Goal: Task Accomplishment & Management: Complete application form

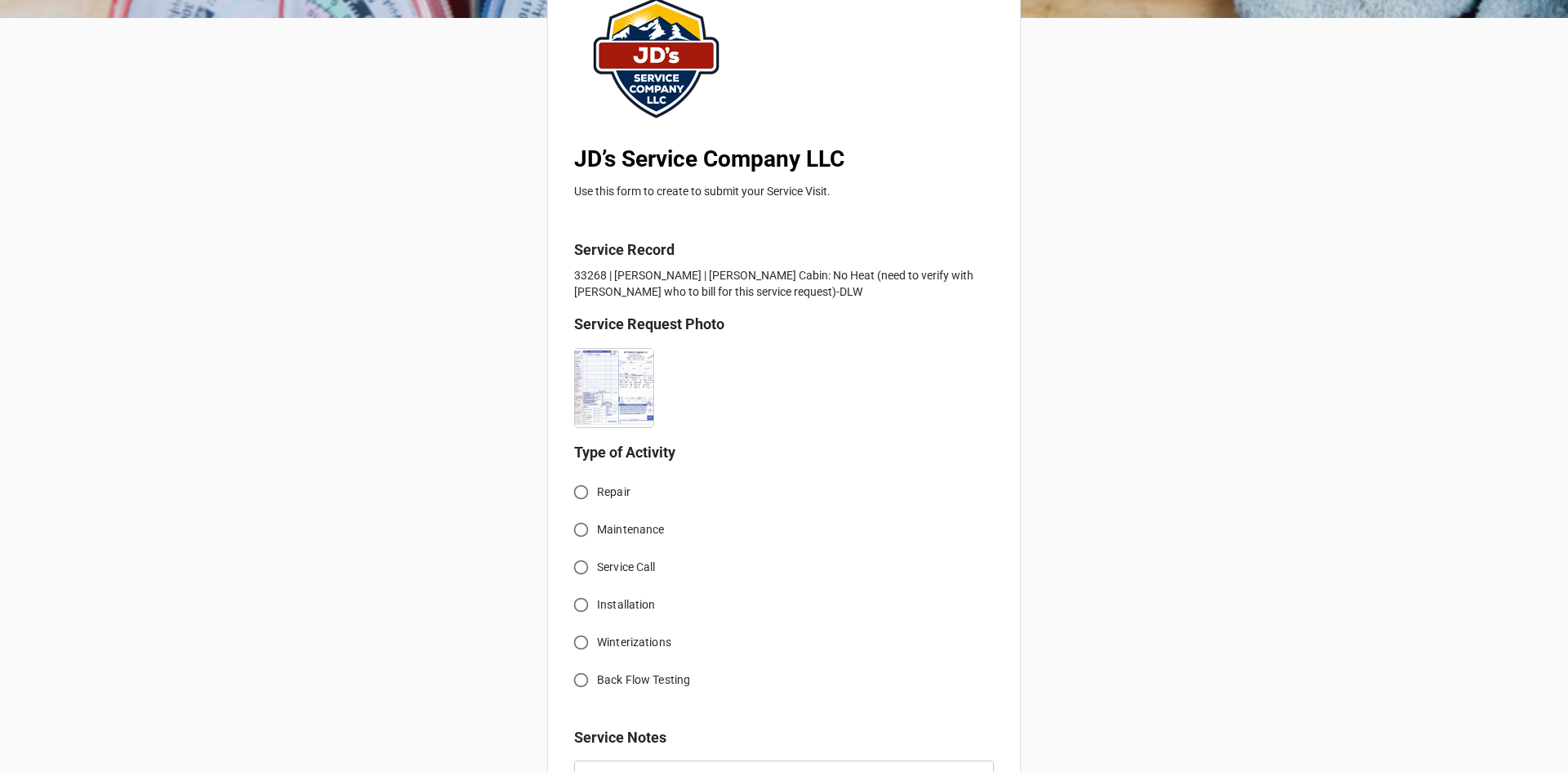
scroll to position [163, 0]
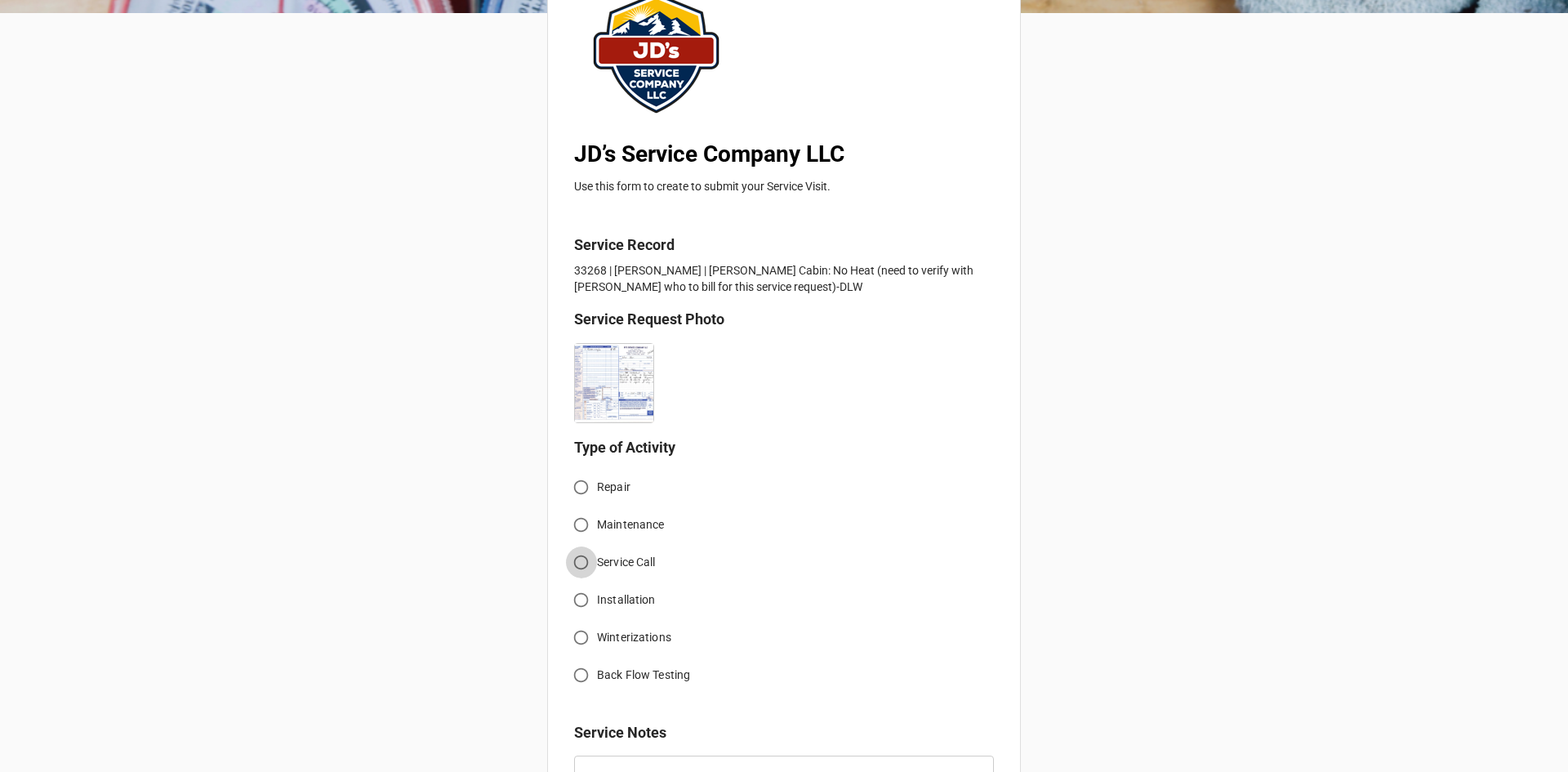
click at [585, 557] on input "Service Call" at bounding box center [581, 562] width 32 height 32
radio input "true"
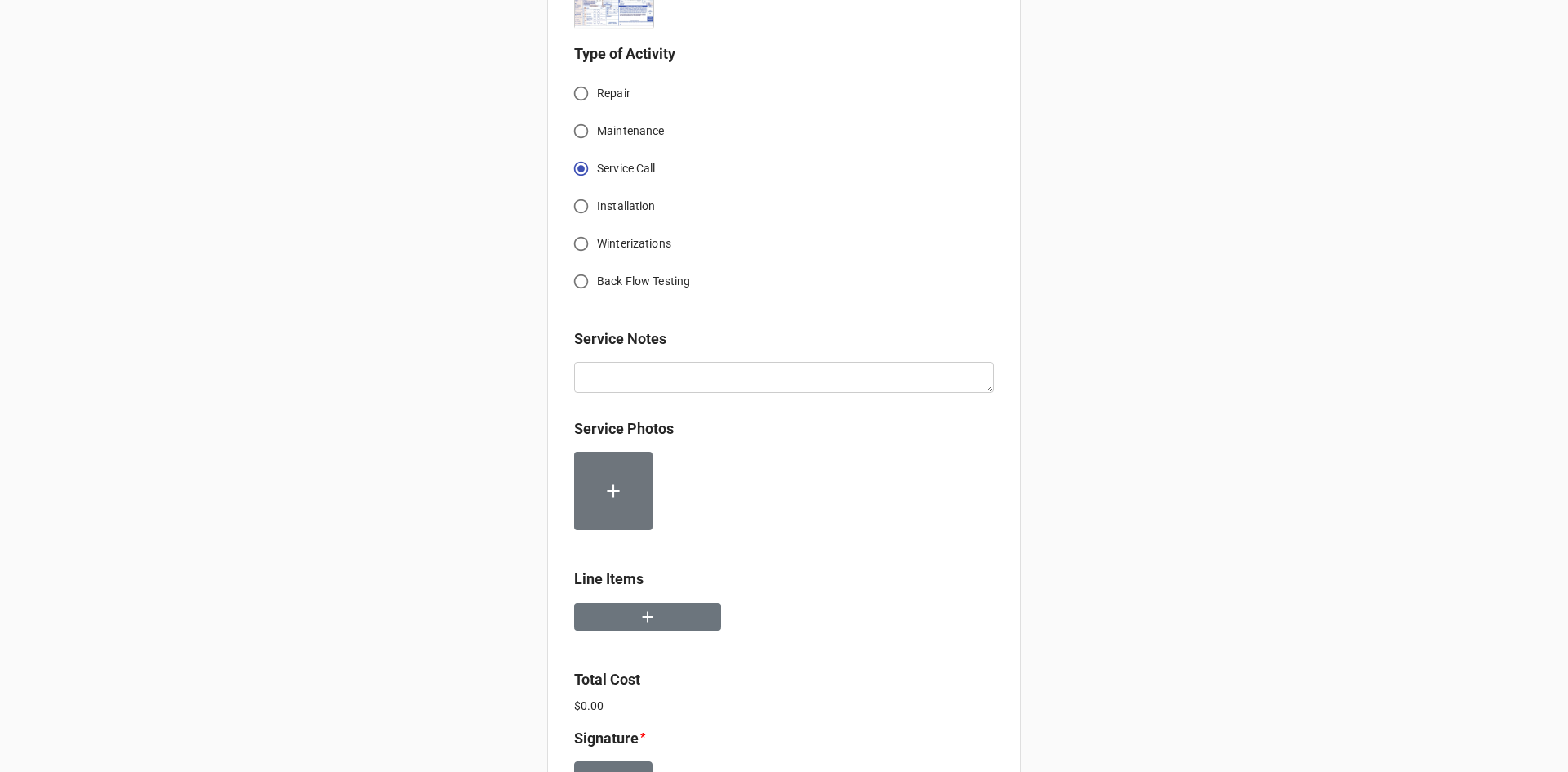
scroll to position [572, 0]
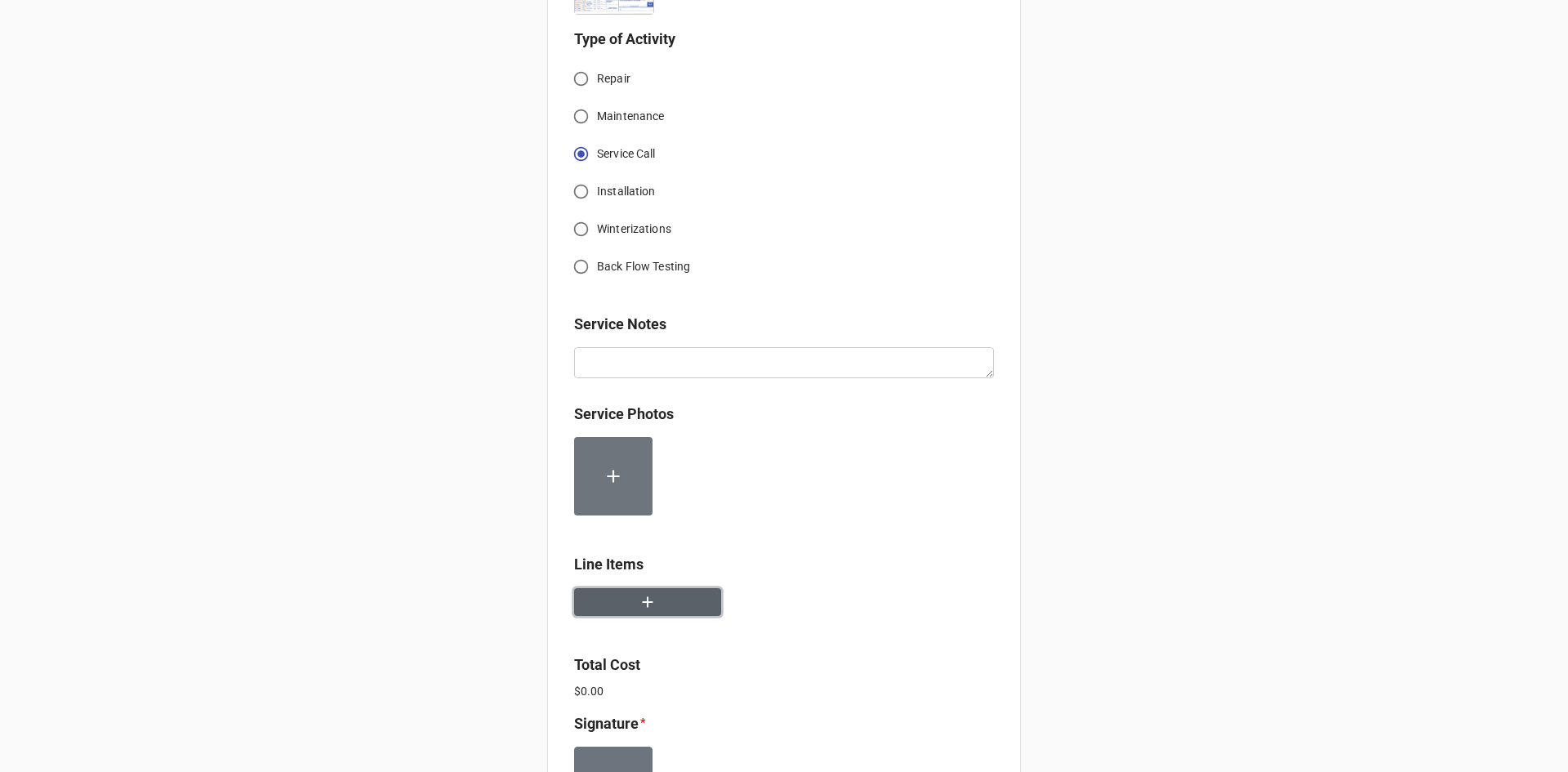
click at [642, 591] on button "button" at bounding box center [648, 603] width 147 height 29
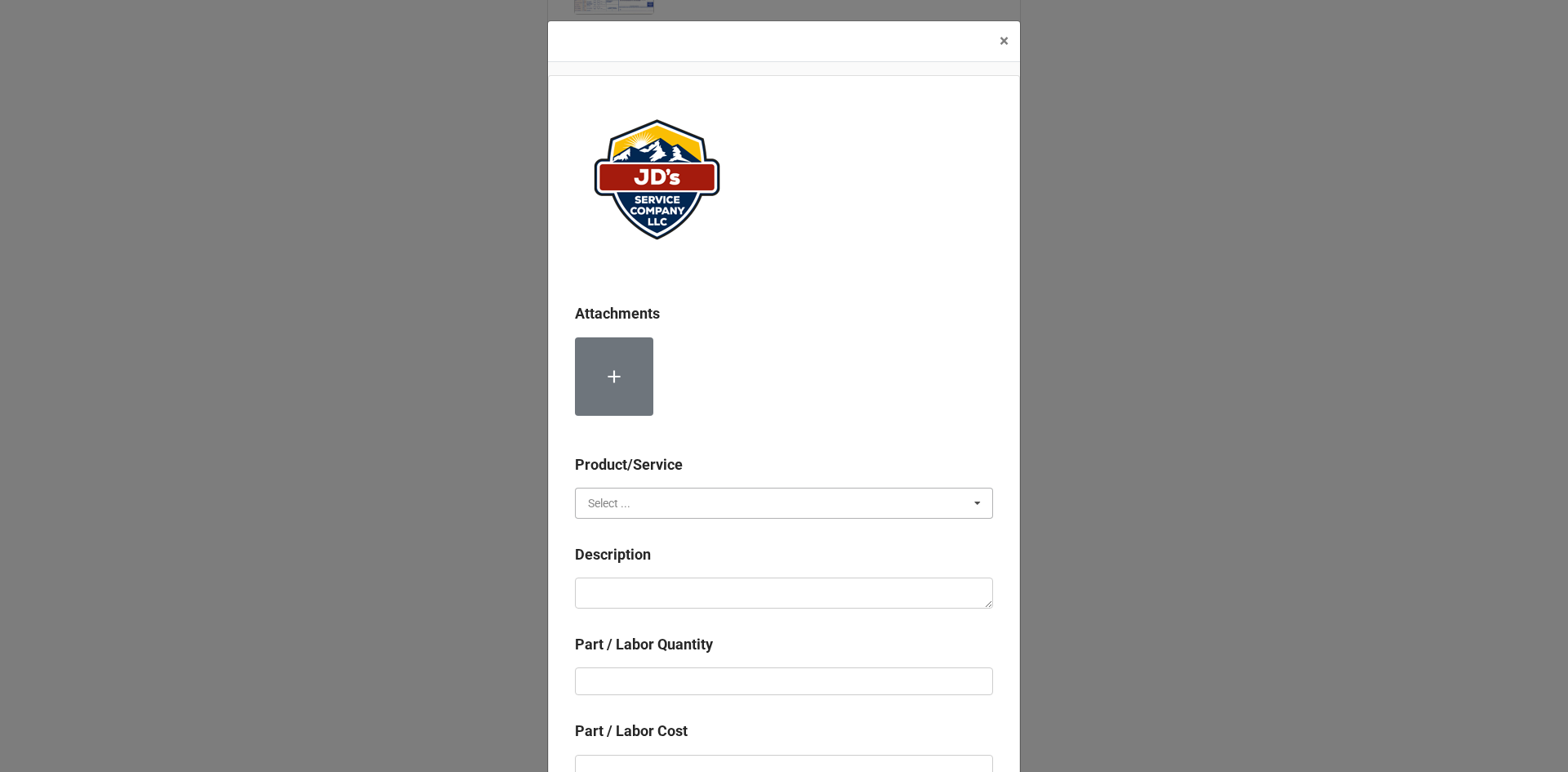
click at [704, 506] on input "text" at bounding box center [785, 504] width 417 height 30
click at [662, 533] on div "Services" at bounding box center [784, 533] width 417 height 31
click at [678, 594] on textarea at bounding box center [784, 594] width 418 height 31
paste textarea "4:30pm-5:30pm; Service Address: [STREET_ADDRESS][PERSON_NAME] Troubleshoot no h…"
type textarea "x"
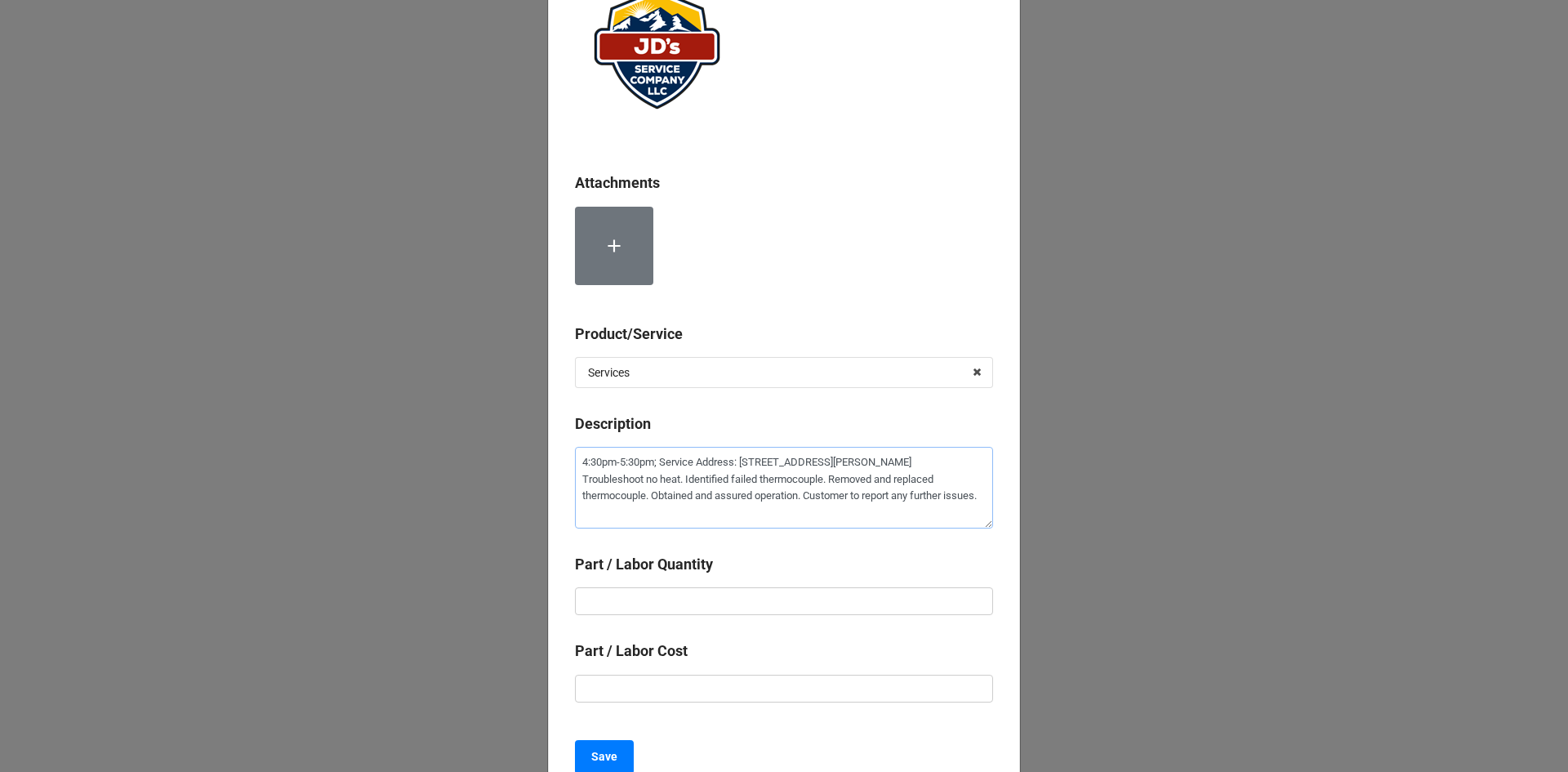
scroll to position [163, 0]
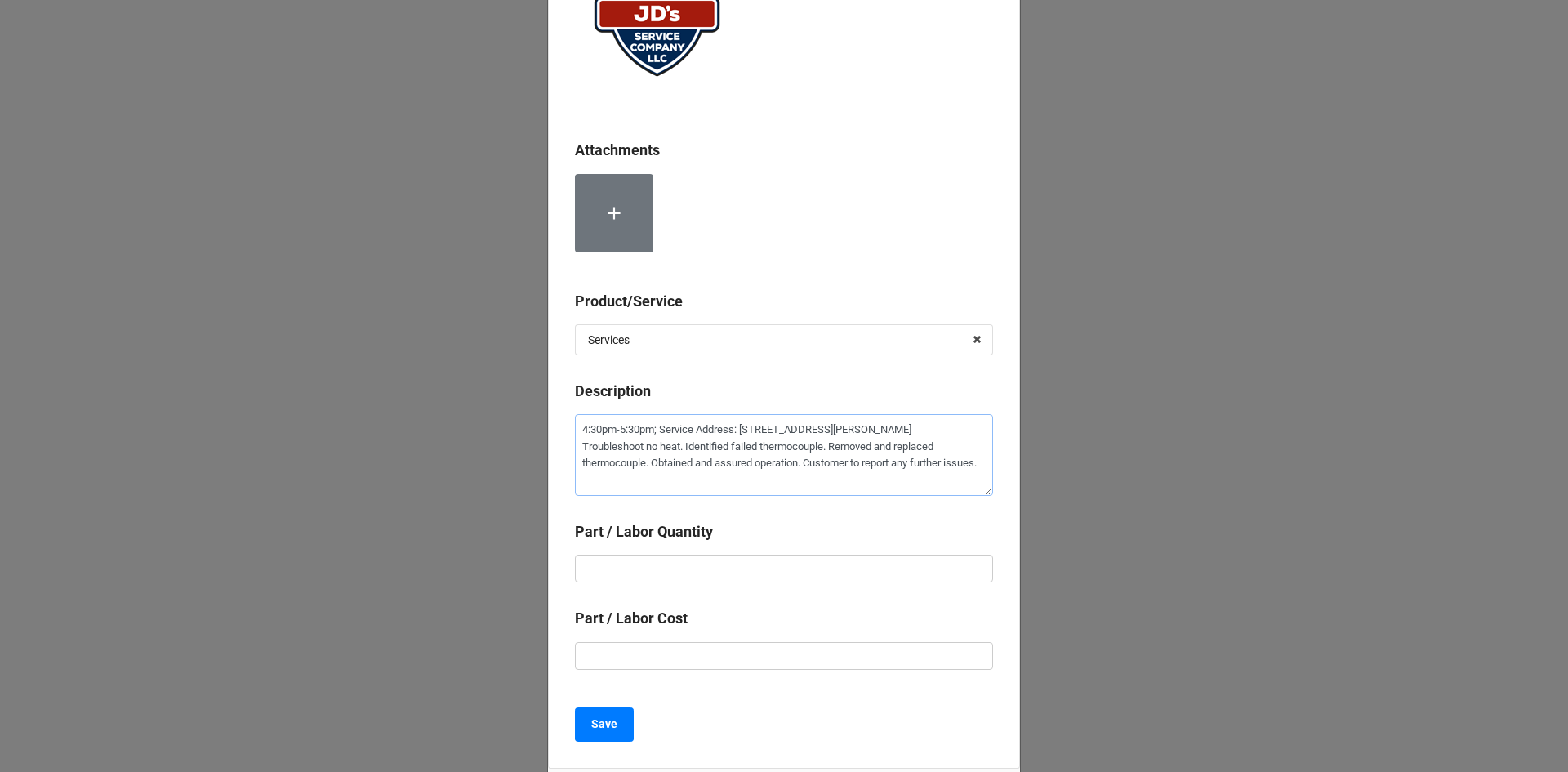
type textarea "4:30pm-5:30pm; Service Address: [STREET_ADDRESS][PERSON_NAME] Troubleshoot no h…"
click at [692, 570] on input "text" at bounding box center [784, 569] width 418 height 28
type textarea "x"
type input "1"
type textarea "x"
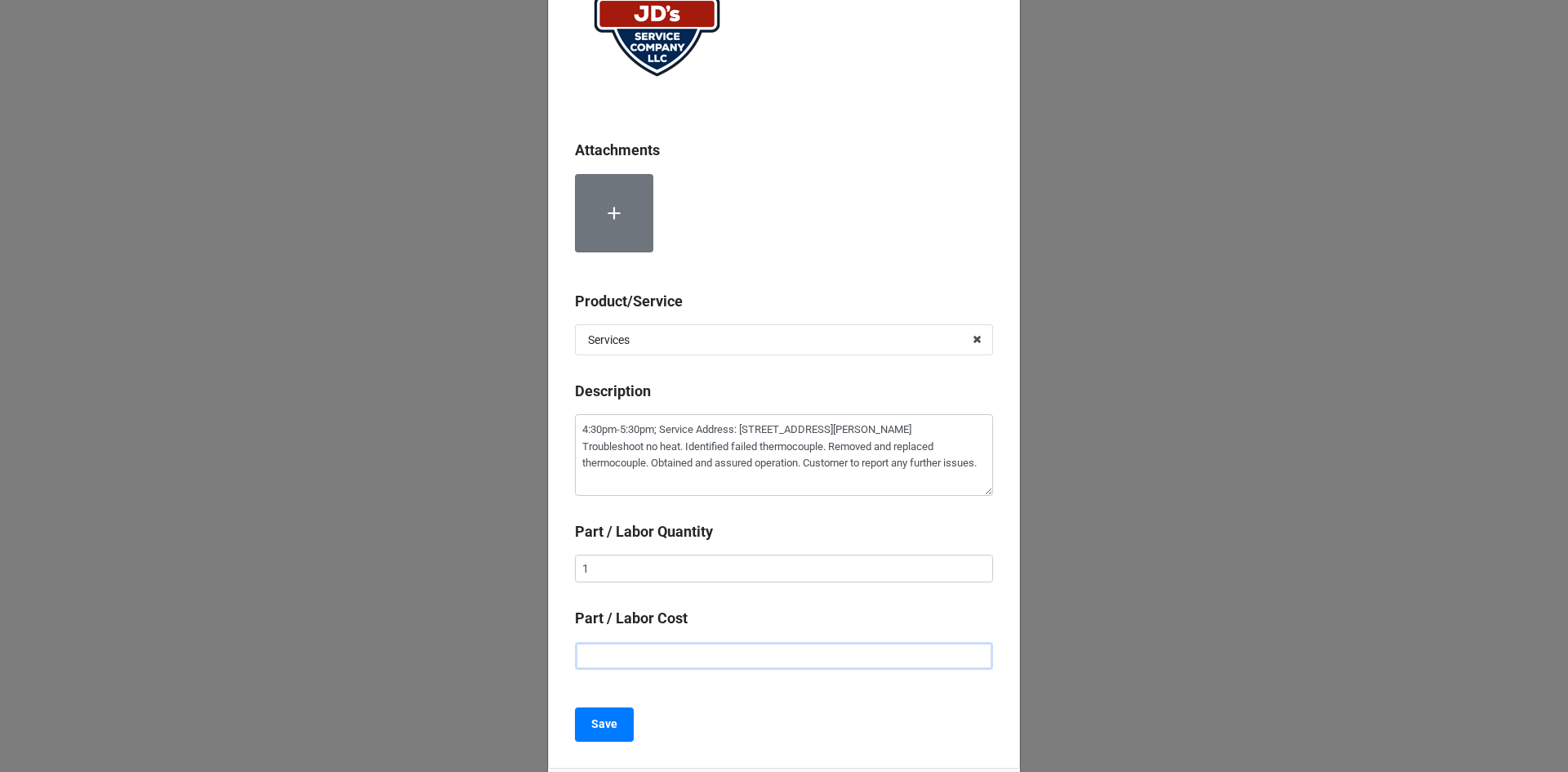
type input "$2.00"
type textarea "x"
type input "$22.00"
type textarea "x"
type input "$225.00"
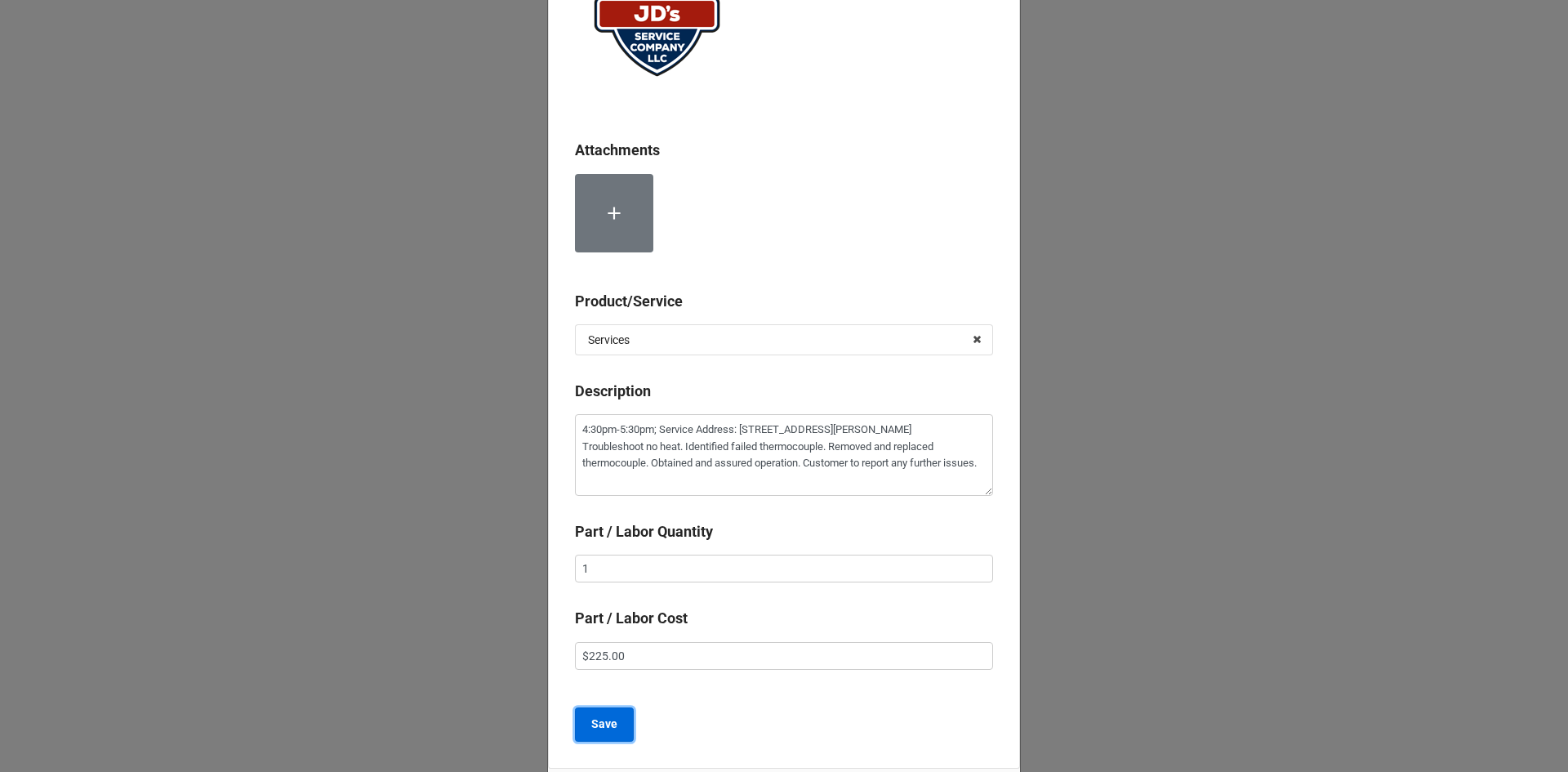
click at [591, 722] on b "Save" at bounding box center [604, 724] width 26 height 17
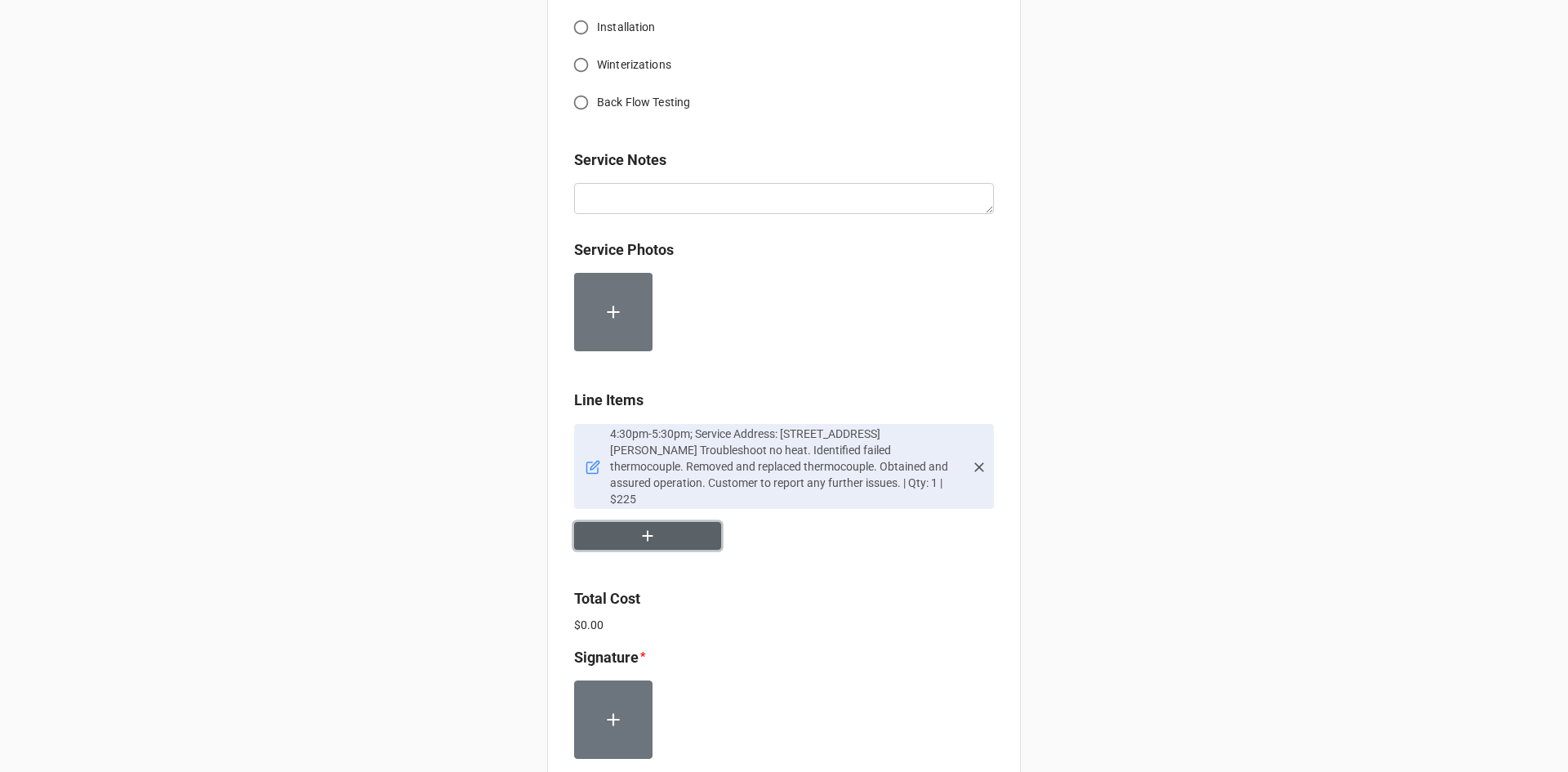
scroll to position [817, 0]
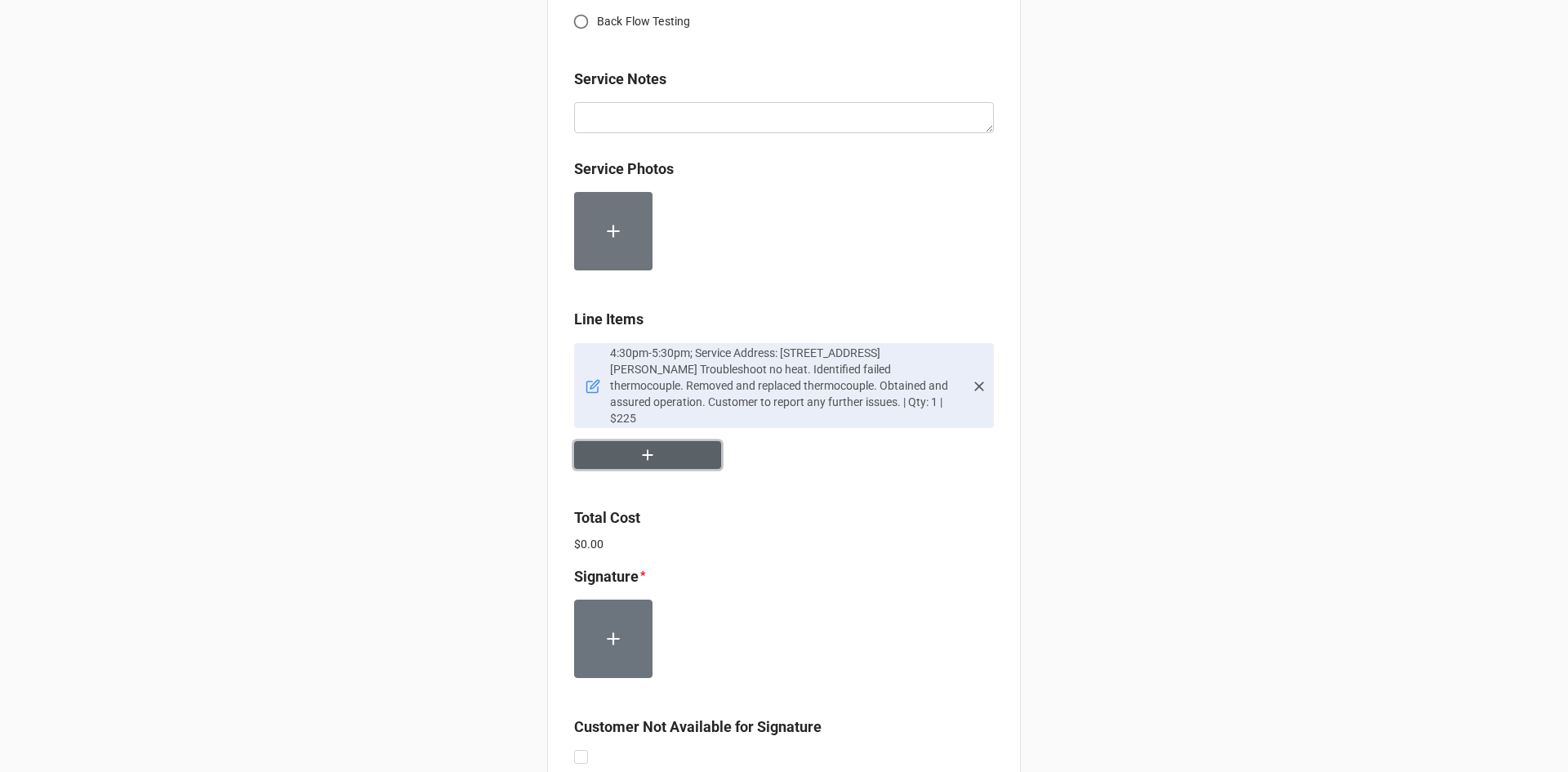
click at [678, 441] on button "button" at bounding box center [648, 455] width 147 height 29
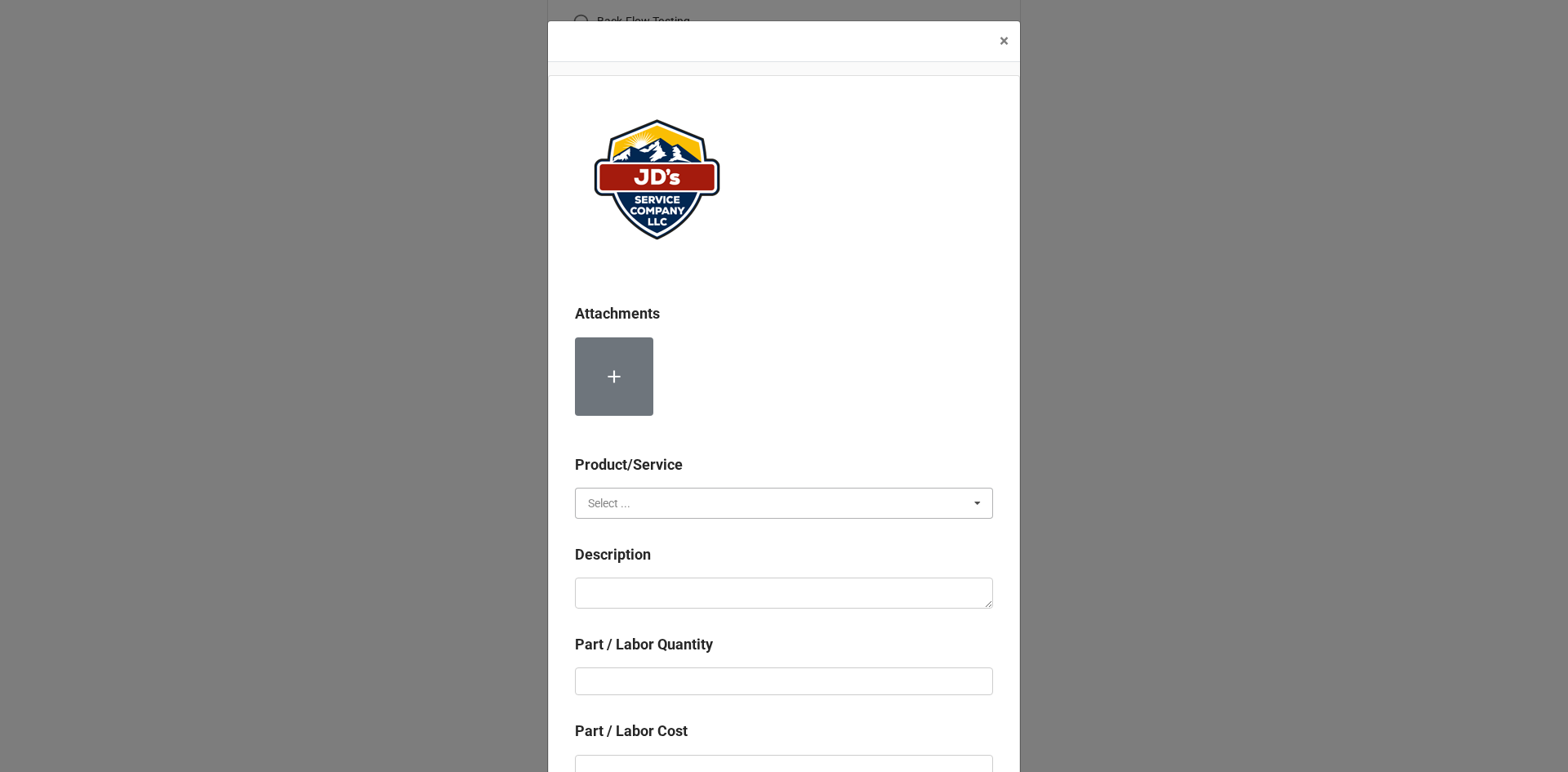
click at [633, 492] on input "text" at bounding box center [785, 504] width 417 height 30
click at [635, 561] on span "Material Cost" at bounding box center [623, 564] width 68 height 13
click at [639, 603] on textarea at bounding box center [784, 594] width 418 height 31
type textarea "x"
type textarea "T"
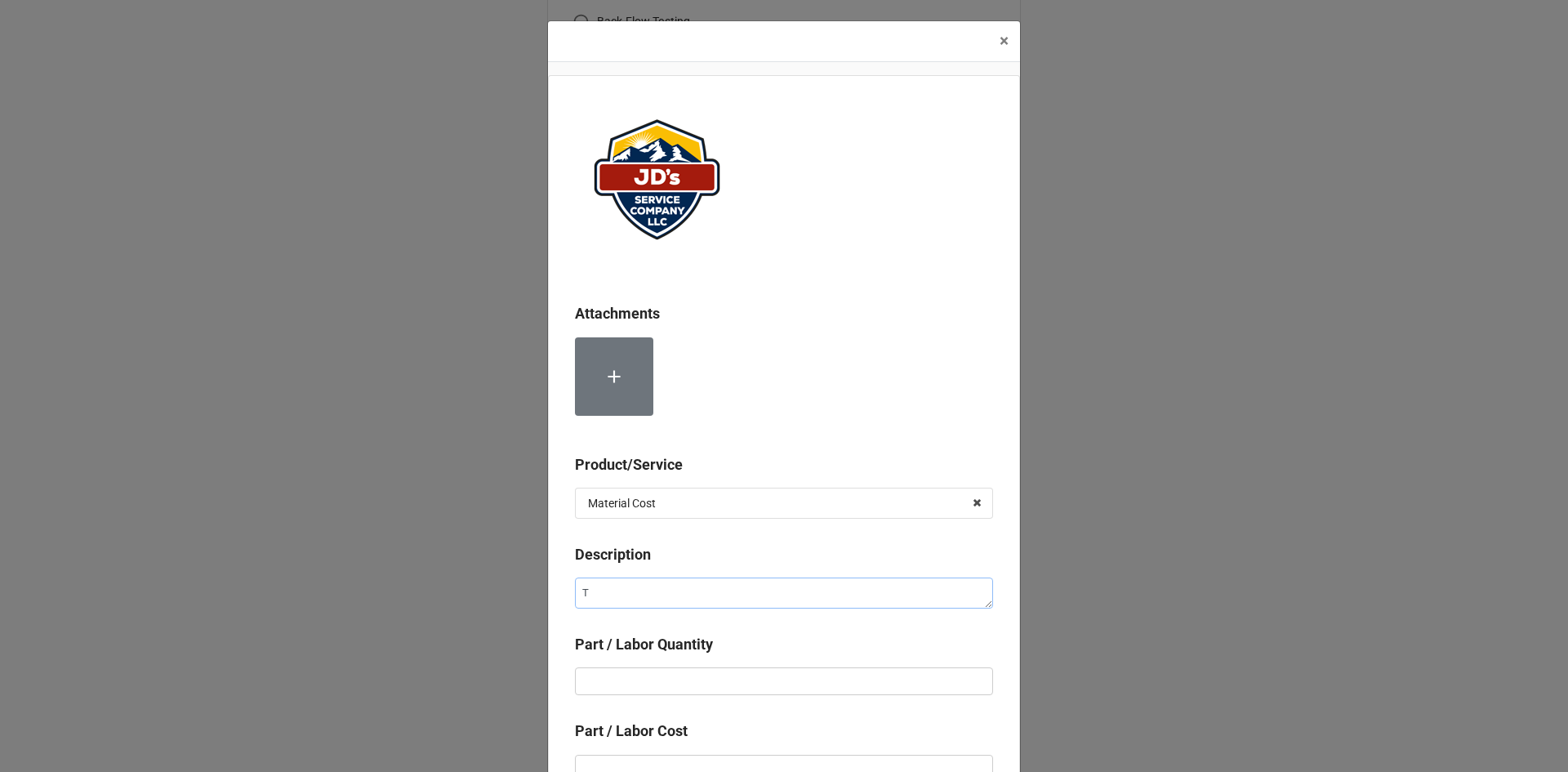
type textarea "x"
type textarea "Th"
type textarea "x"
type textarea "The"
type textarea "x"
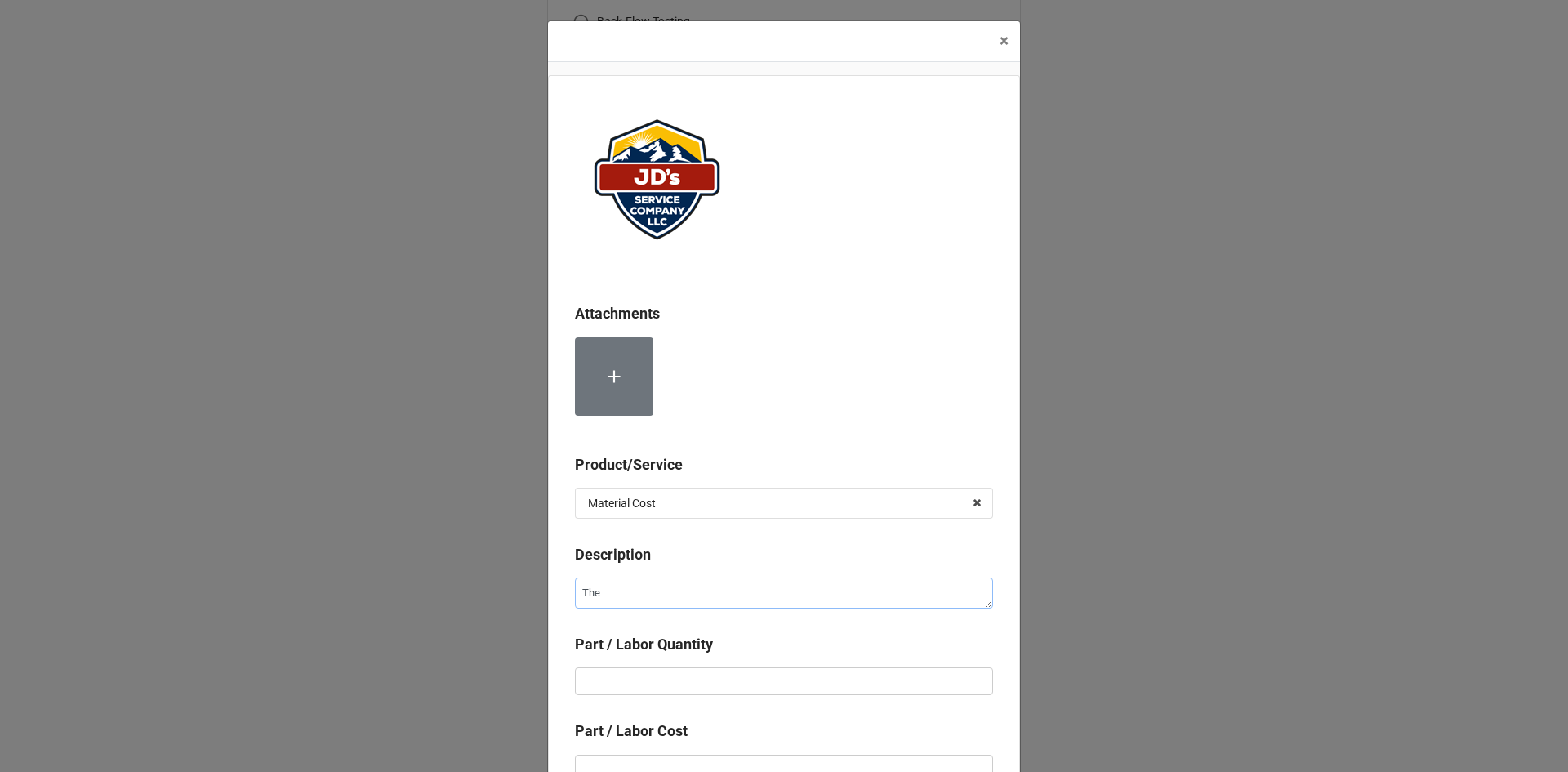
type textarea "Ther"
type textarea "x"
type textarea "Therm"
type textarea "x"
type textarea "Thermo"
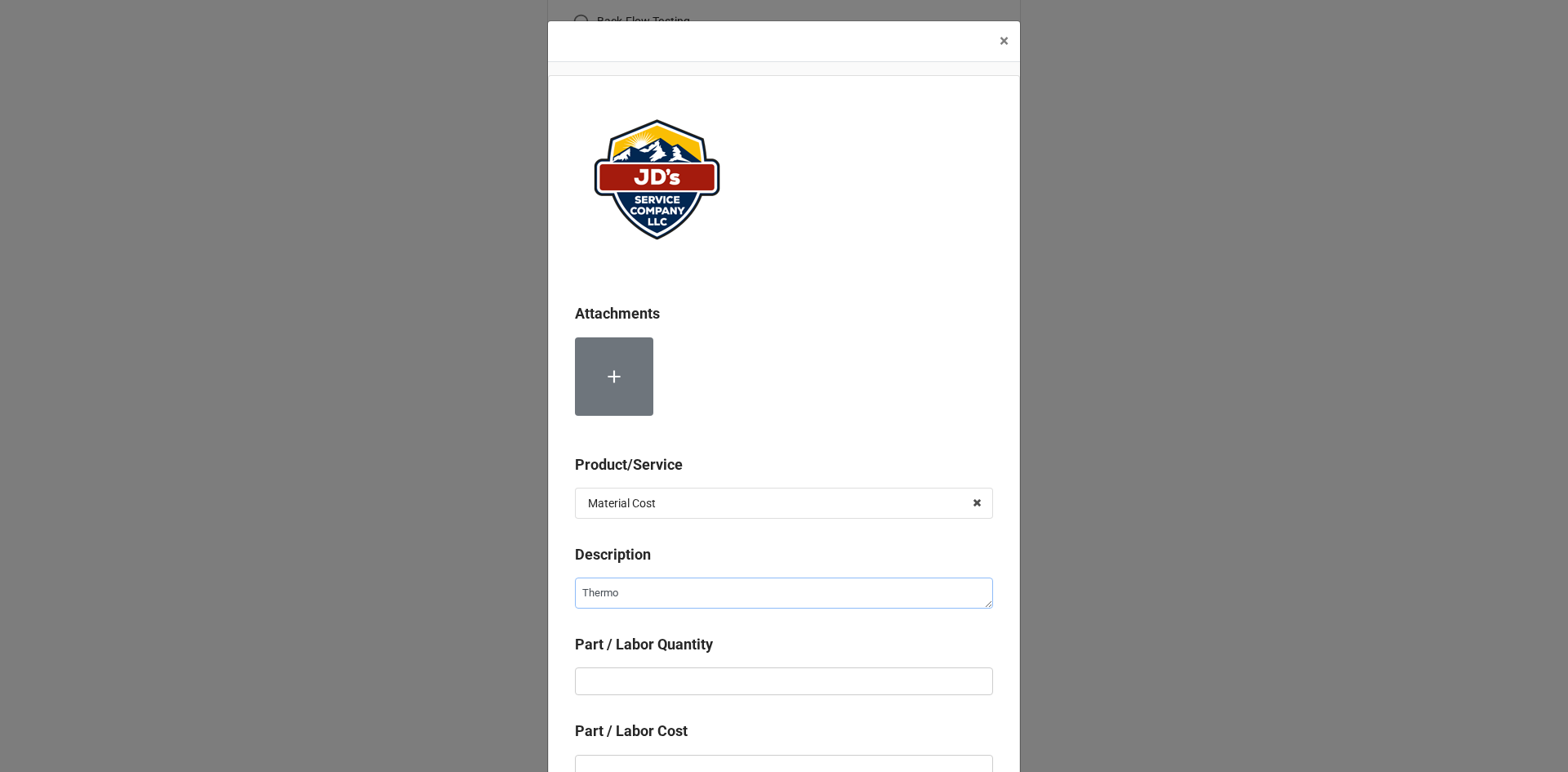
type textarea "x"
type textarea "Thermoc"
type textarea "x"
type textarea "Thermoco"
type textarea "x"
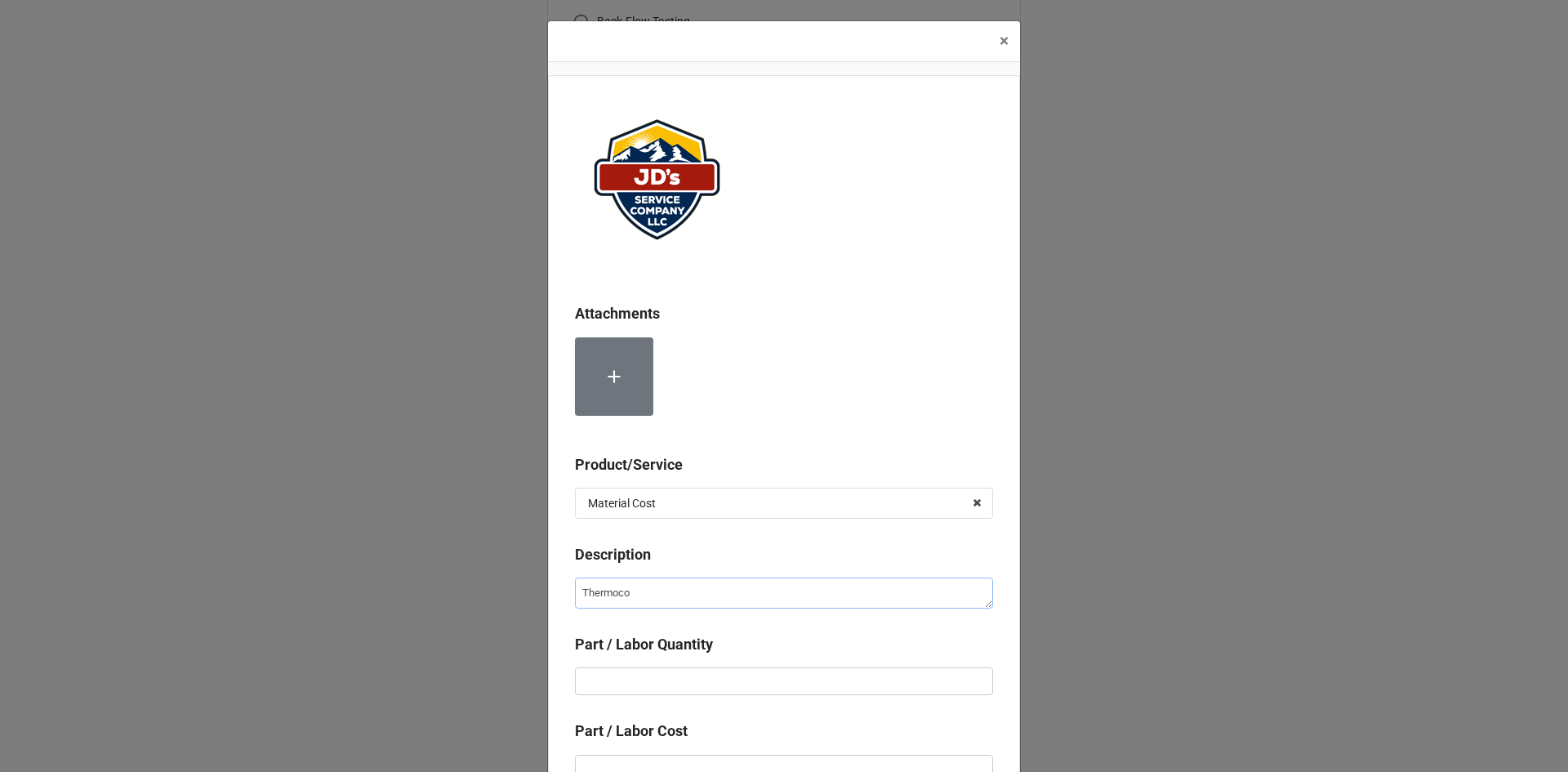
type textarea "Thermocou"
type textarea "x"
type textarea "Thermocoup"
type textarea "x"
type textarea "Thermocoup;"
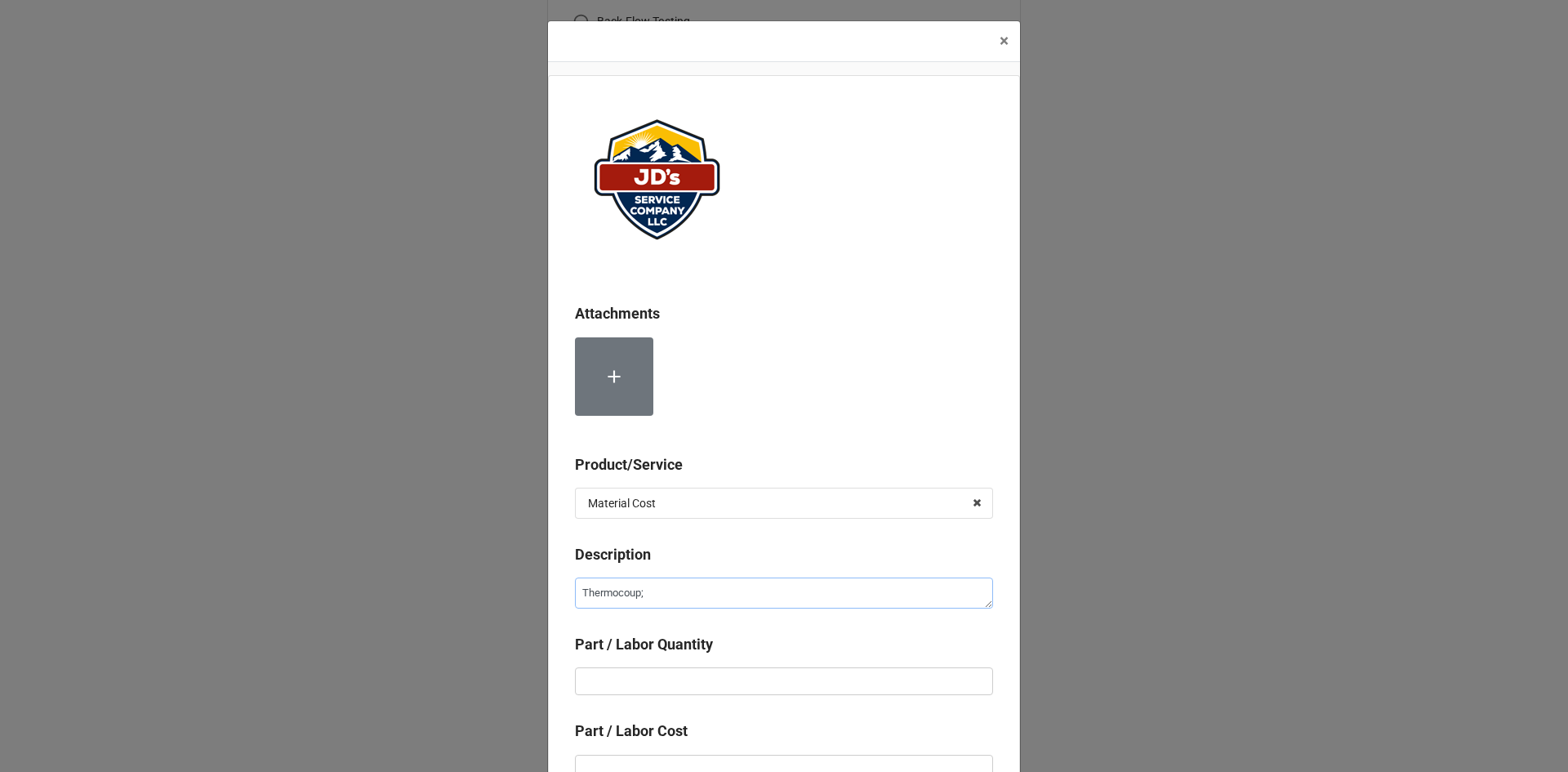
type textarea "x"
type textarea "Thermocoup"
type textarea "x"
type textarea "Thermocoupl"
type textarea "x"
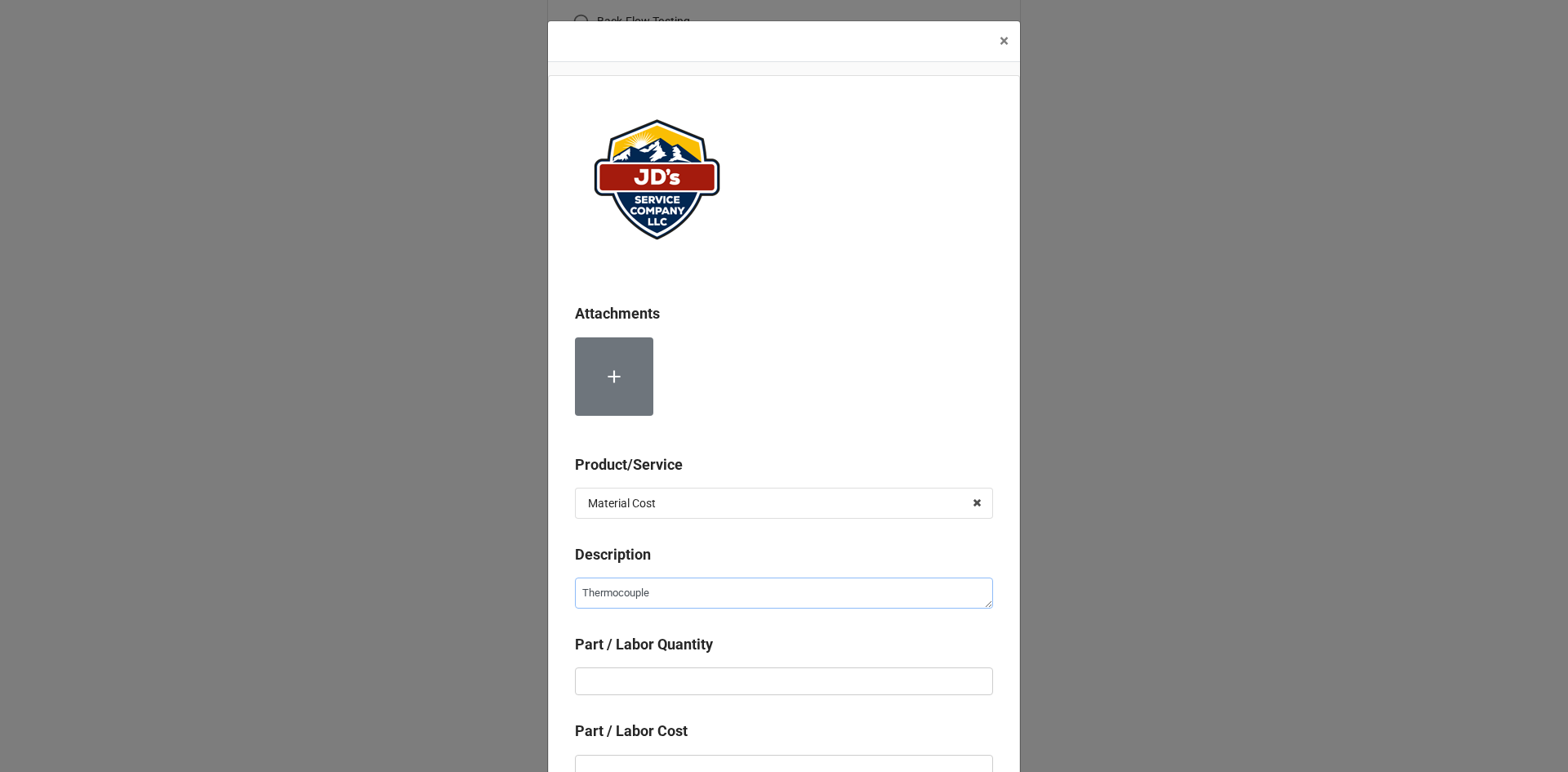
type textarea "Thermocouple"
type textarea "x"
type input "1"
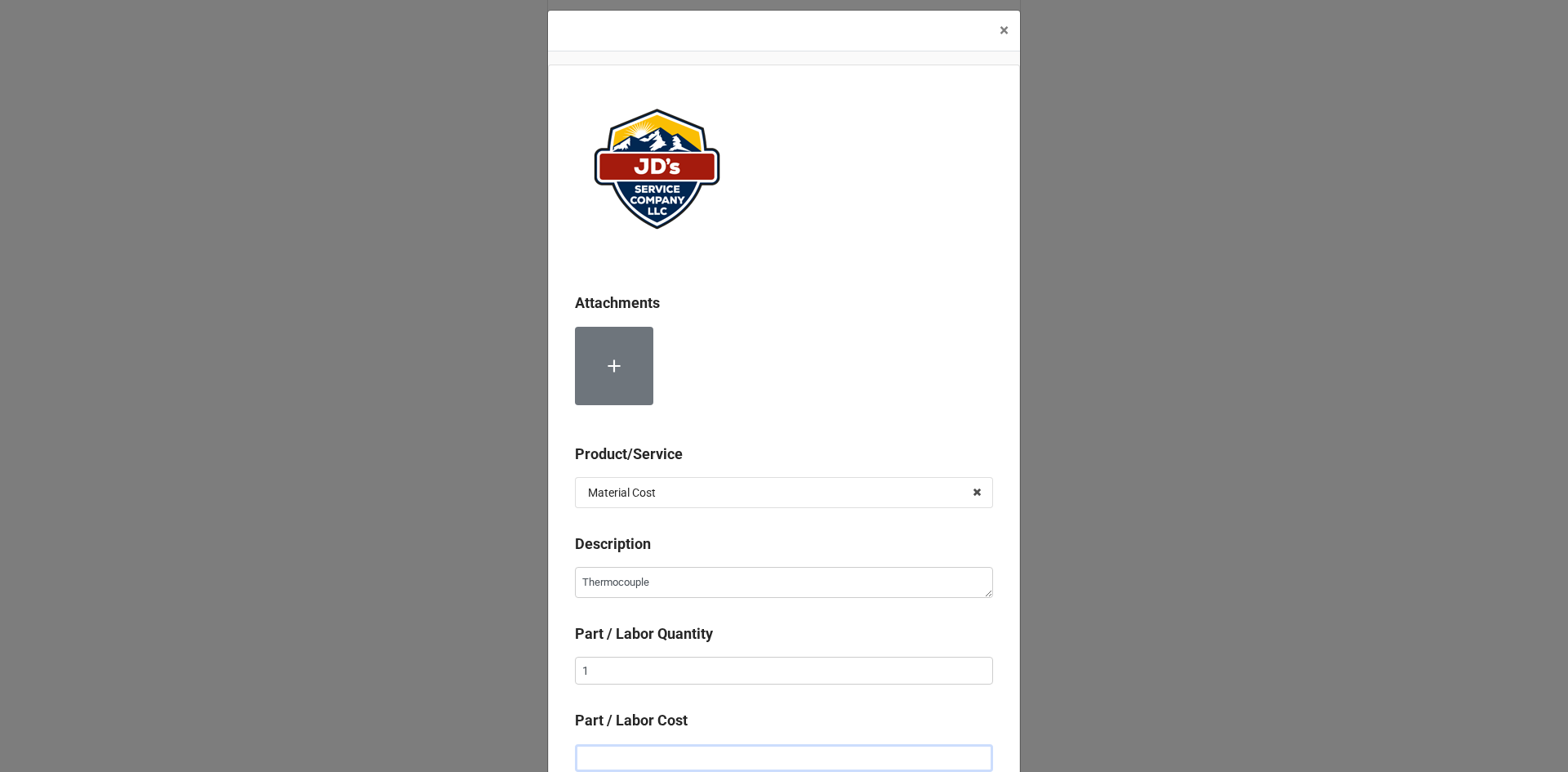
type textarea "x"
type input "$45.00"
type textarea "x"
type input "$454.00"
type textarea "x"
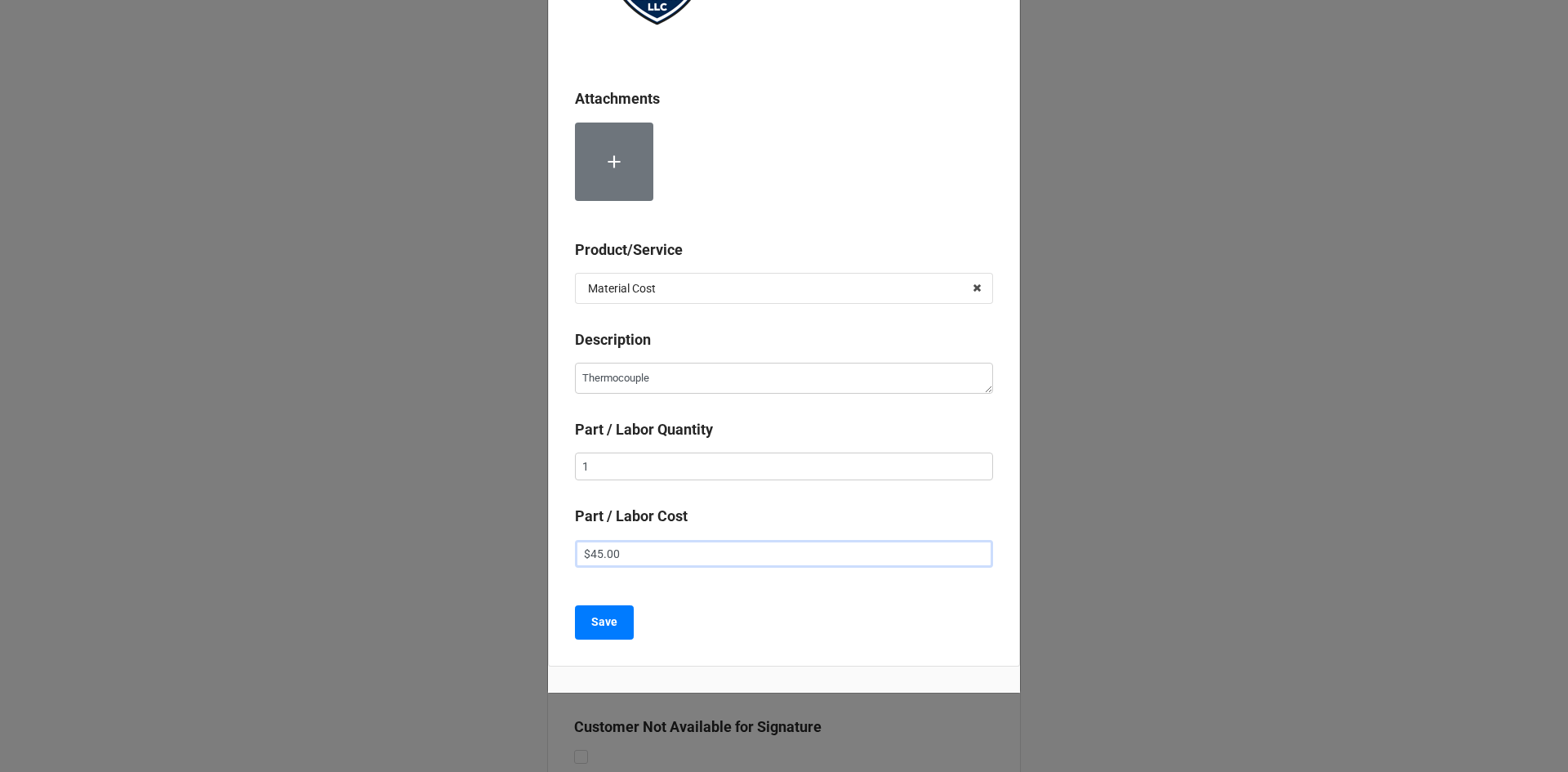
scroll to position [238, 0]
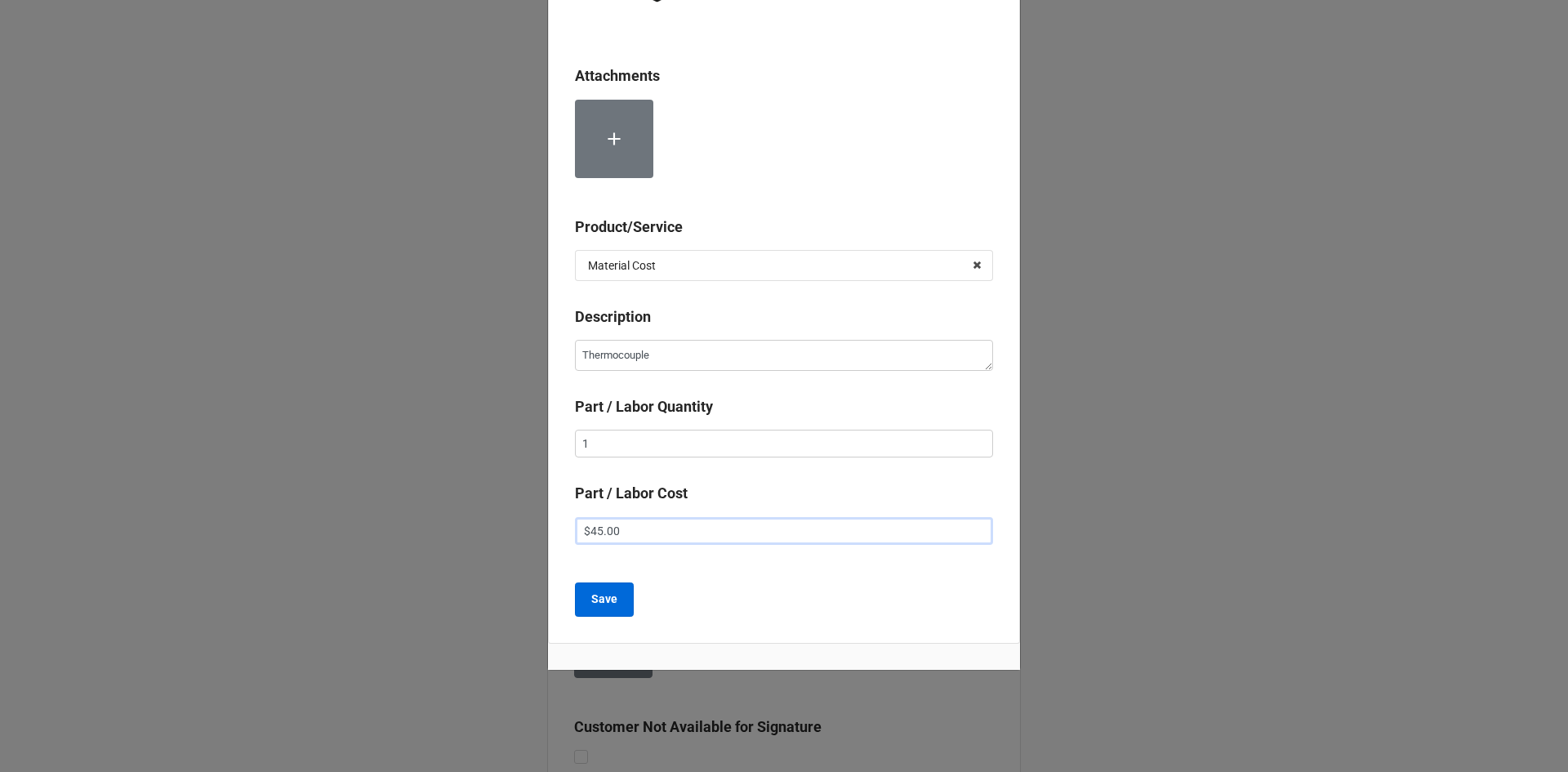
type input "$45.00"
click at [607, 606] on b "Save" at bounding box center [604, 599] width 26 height 17
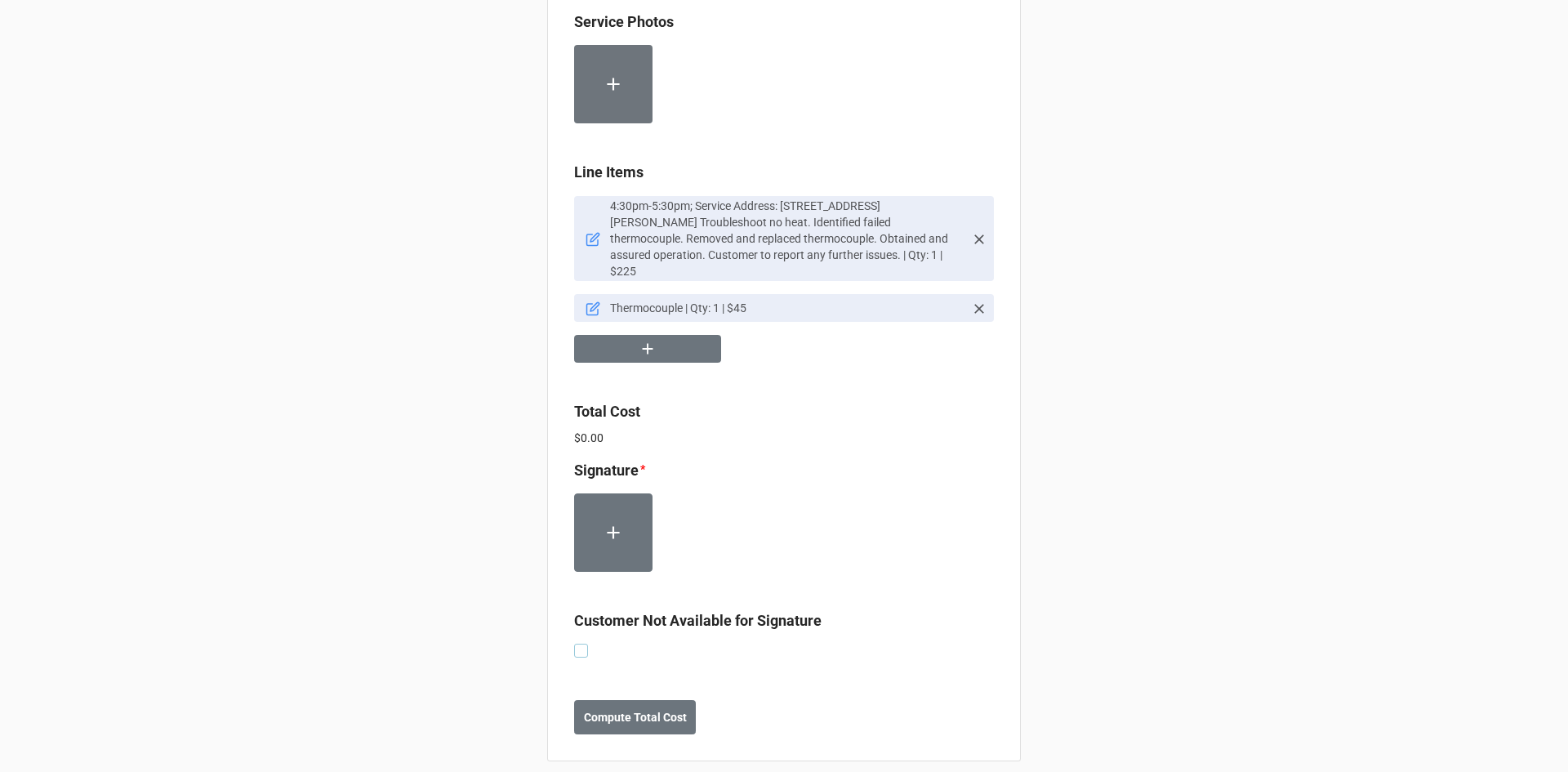
click at [579, 644] on label at bounding box center [581, 644] width 14 height 0
checkbox input "true"
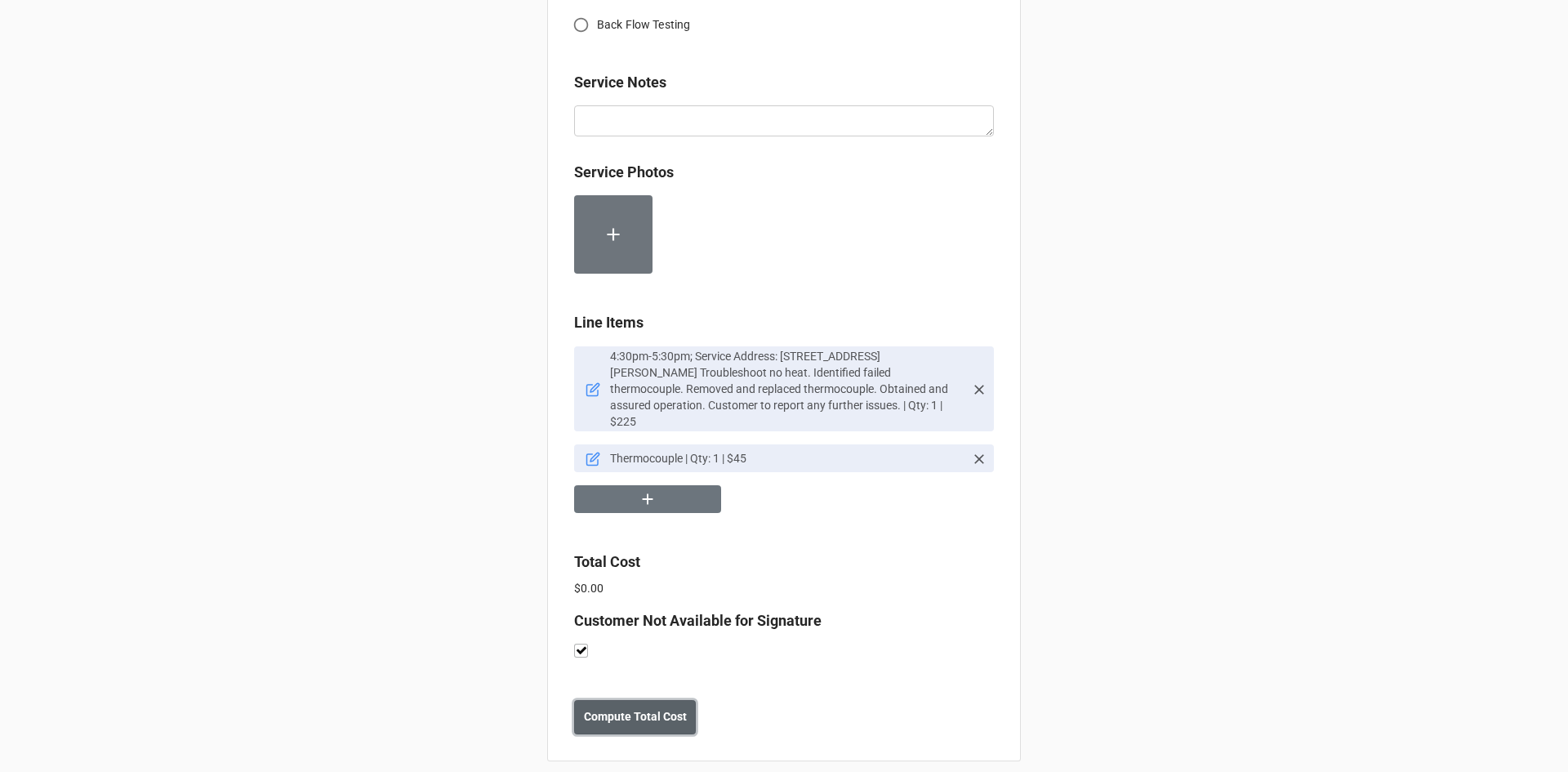
click at [653, 708] on b "Compute Total Cost" at bounding box center [635, 717] width 103 height 17
click at [617, 712] on button "Save" at bounding box center [603, 718] width 59 height 35
